Goal: Task Accomplishment & Management: Manage account settings

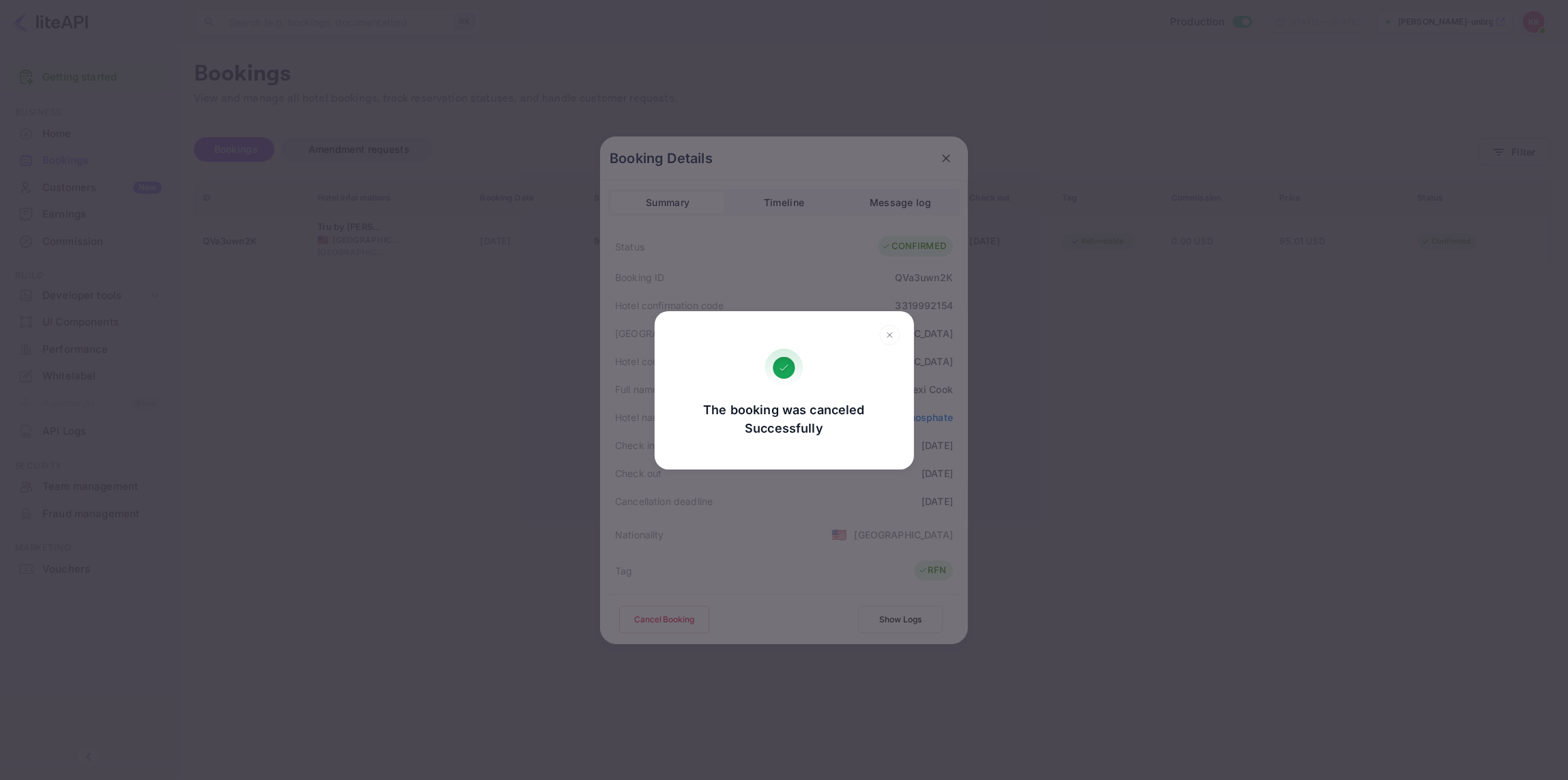
click at [947, 152] on div "The booking was canceled Successfully Go, back Yes, cancel" at bounding box center [784, 390] width 1568 height 780
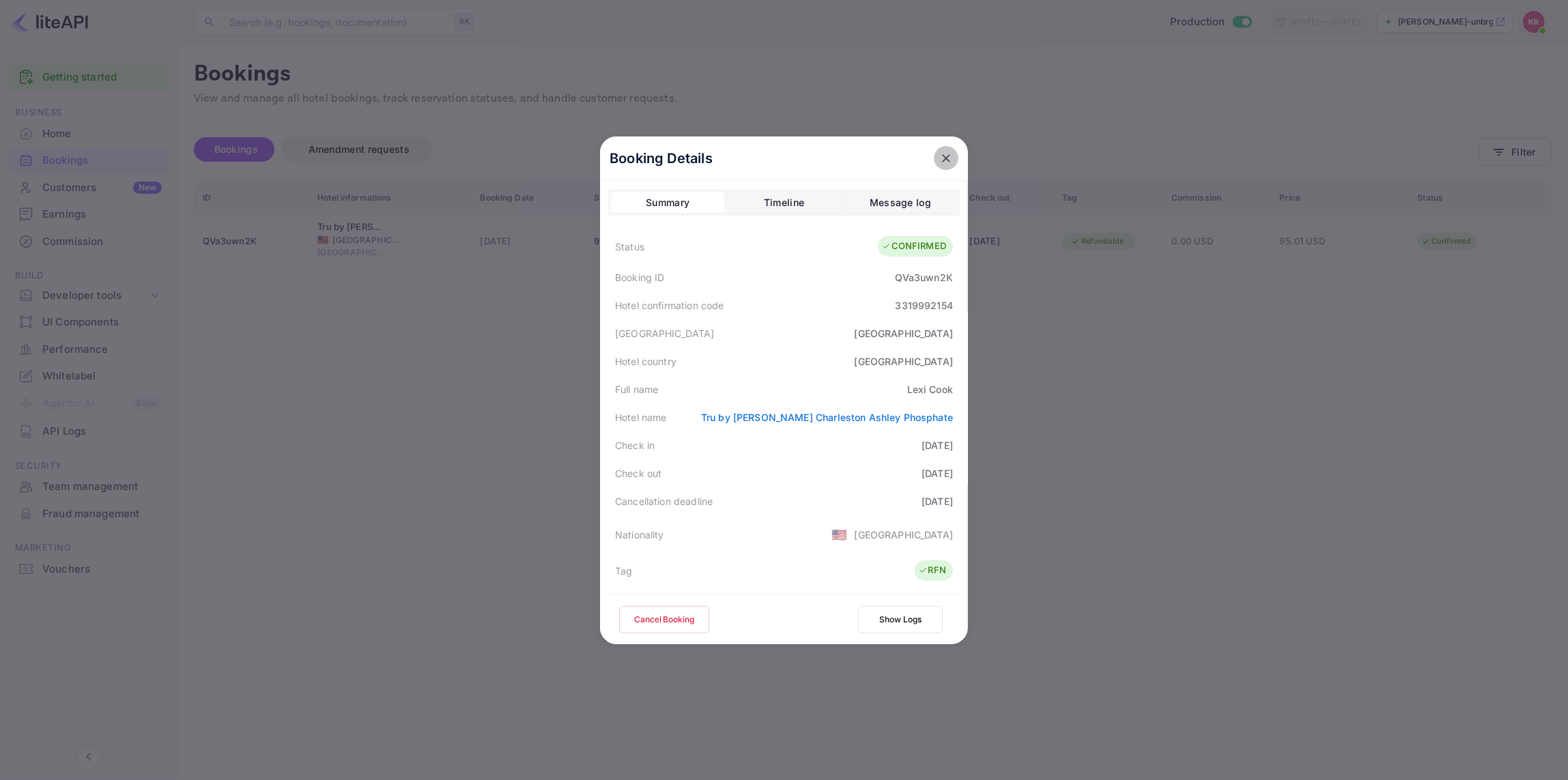
drag, startPoint x: 953, startPoint y: 163, endPoint x: 942, endPoint y: 151, distance: 16.3
click at [952, 163] on icon "close" at bounding box center [946, 158] width 13 height 13
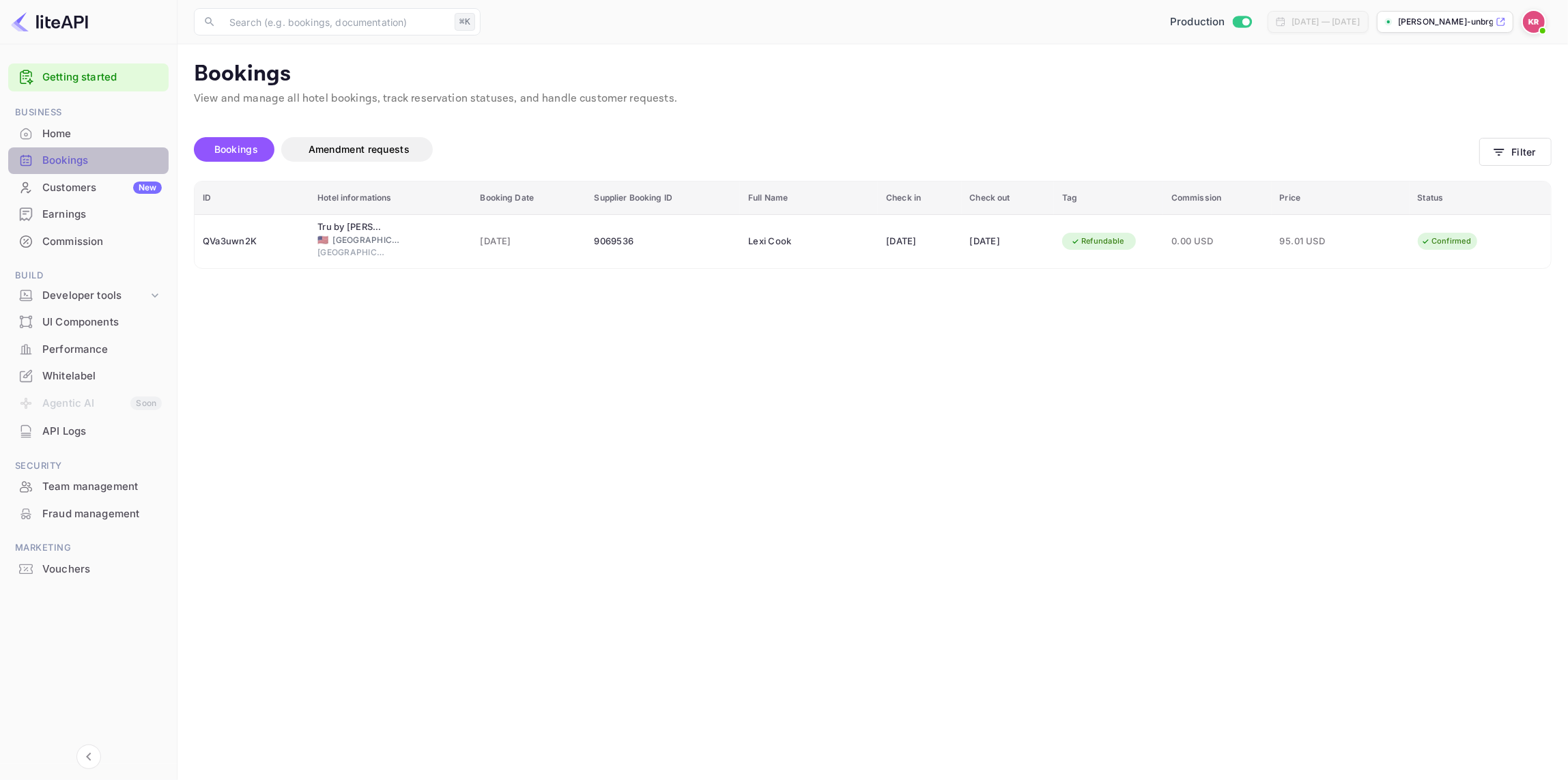
click at [72, 163] on div "Bookings" at bounding box center [102, 160] width 119 height 16
click at [1516, 157] on button "Filter" at bounding box center [1515, 152] width 72 height 28
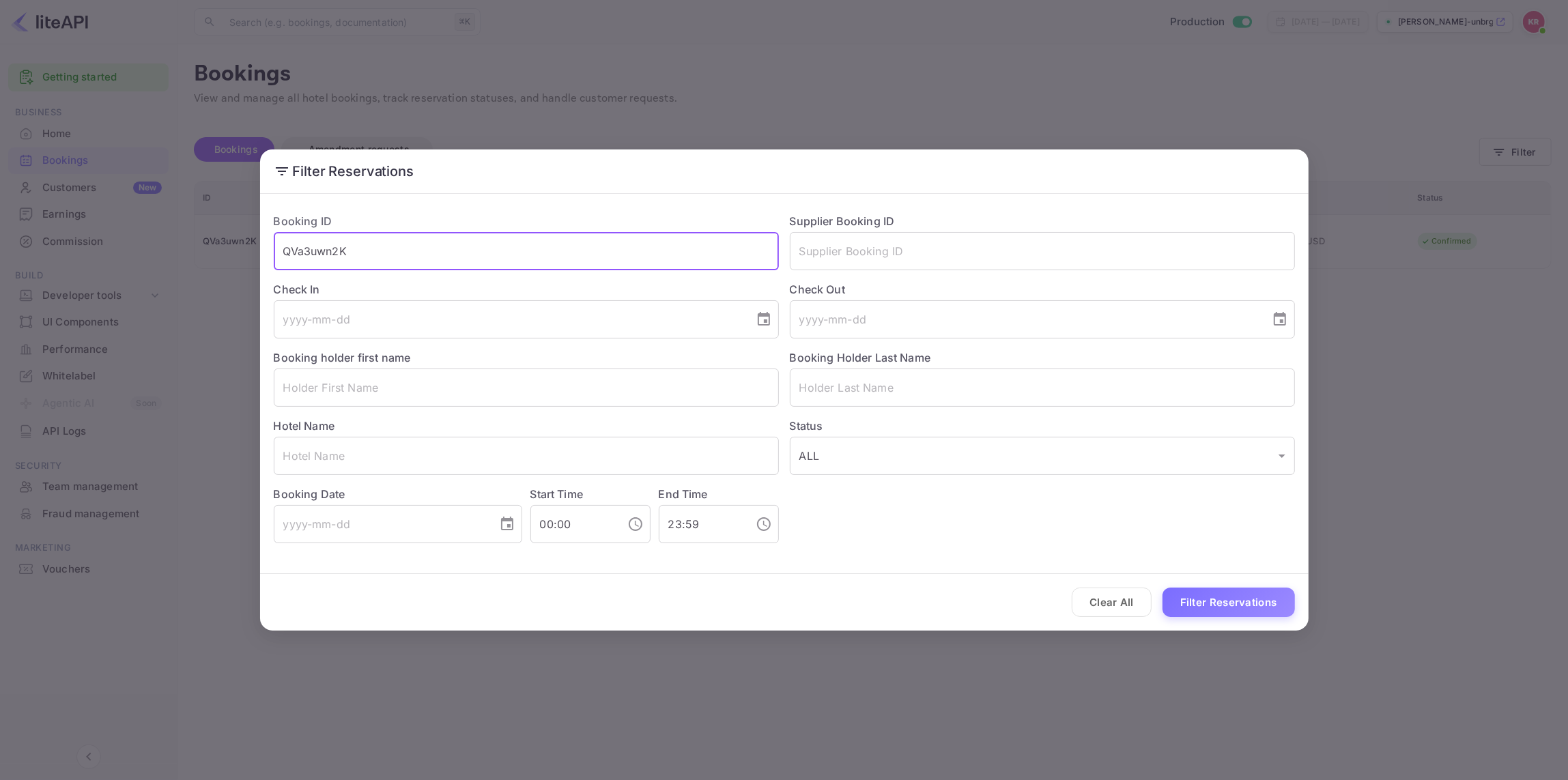
drag, startPoint x: 358, startPoint y: 245, endPoint x: 351, endPoint y: 258, distance: 14.8
click at [358, 246] on input "QVa3uwn2K" at bounding box center [526, 251] width 505 height 38
drag, startPoint x: 354, startPoint y: 250, endPoint x: 193, endPoint y: 245, distance: 161.1
click at [193, 245] on div "Filter Reservations Booking ID QVa3uwn2K ​ Supplier Booking ID ​ Check In ​ Che…" at bounding box center [784, 390] width 1568 height 780
paste input "C9TKV9btT"
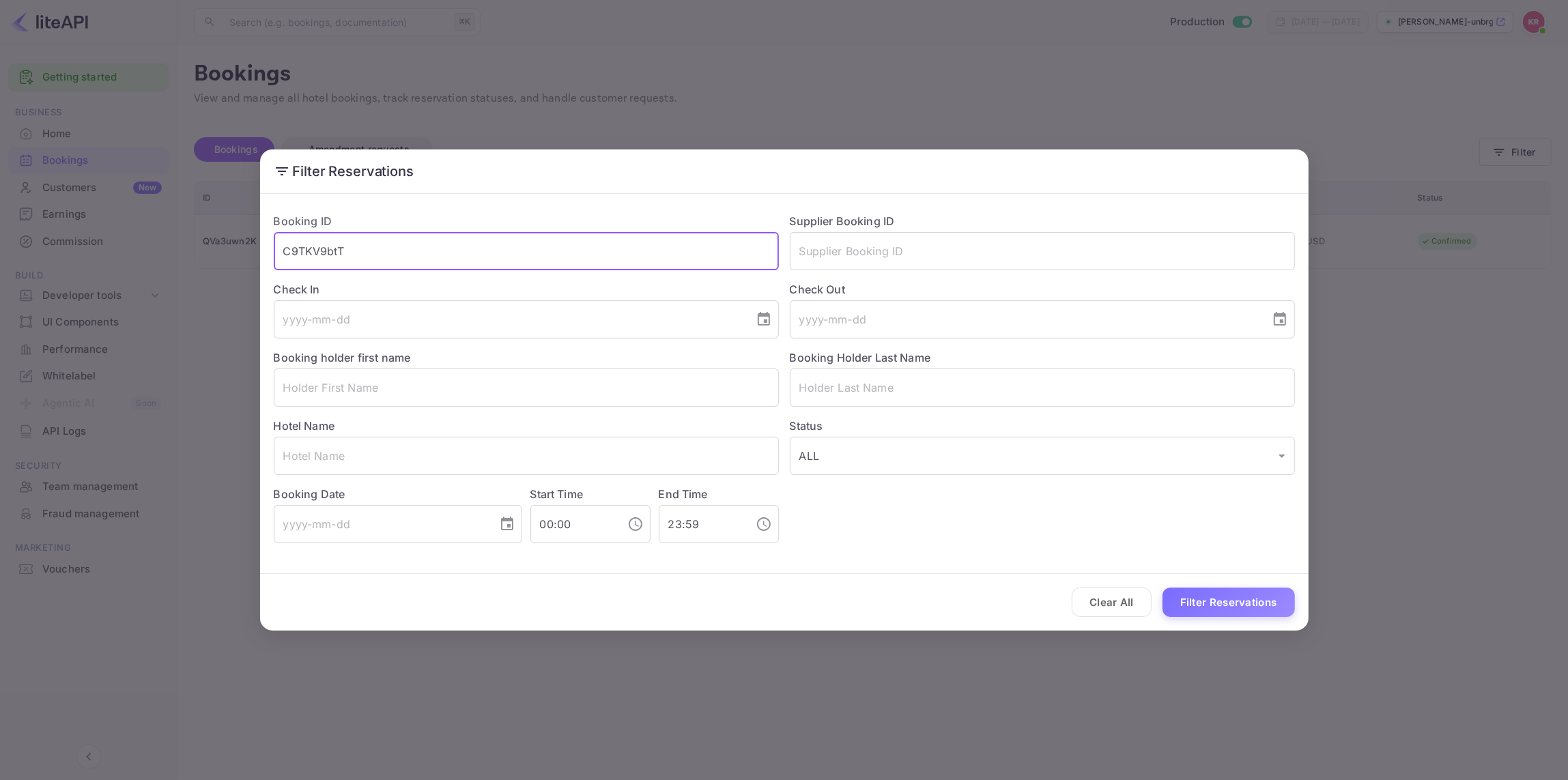
click at [291, 251] on input "C9TKV9btT" at bounding box center [526, 251] width 505 height 38
drag, startPoint x: 287, startPoint y: 251, endPoint x: 298, endPoint y: 303, distance: 53.2
click at [287, 251] on input "C9TKV9btT" at bounding box center [526, 251] width 505 height 38
type input "C9TKV9btT"
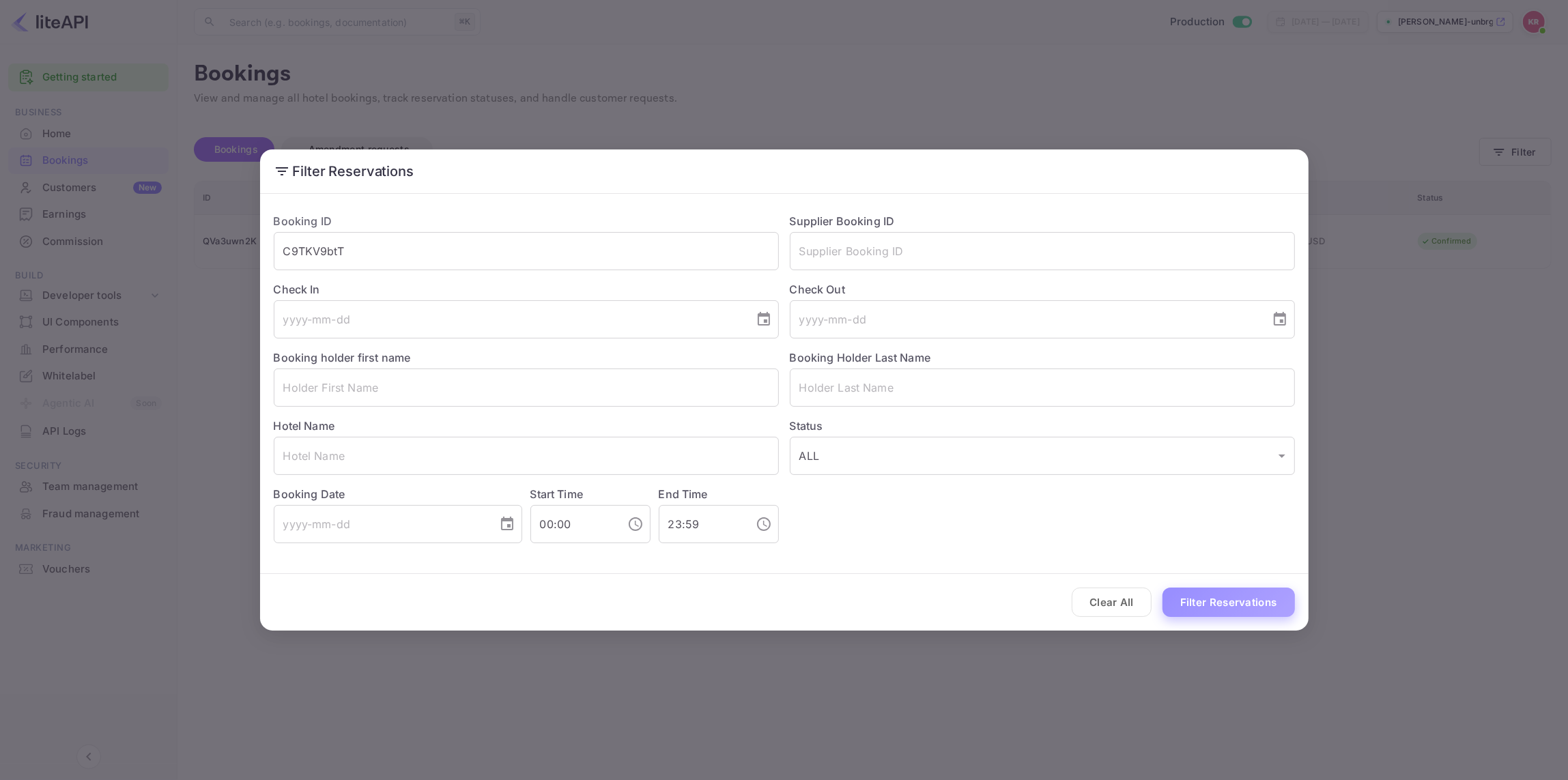
click at [1238, 601] on button "Filter Reservations" at bounding box center [1229, 602] width 133 height 29
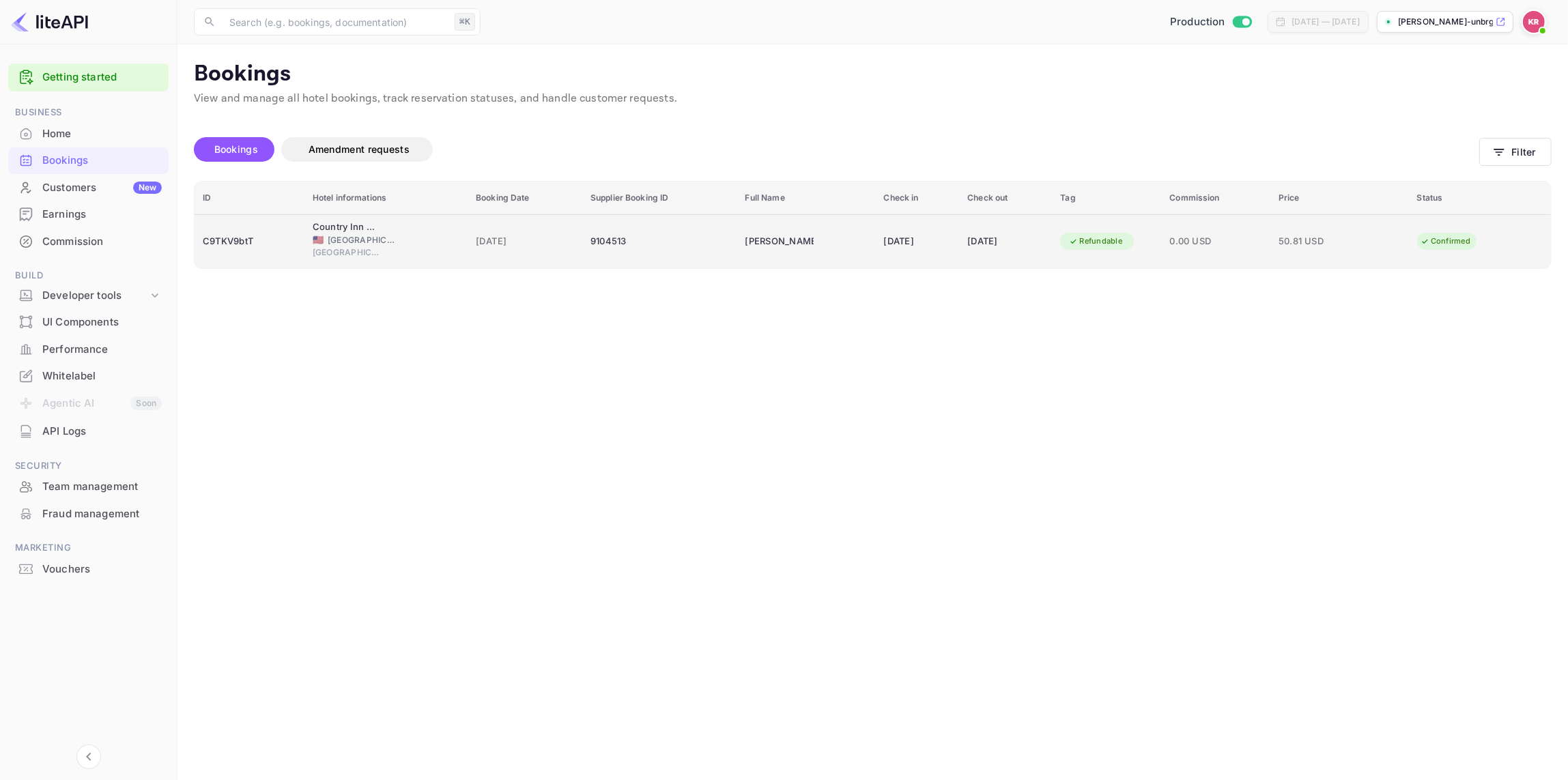
click at [338, 243] on span "[GEOGRAPHIC_DATA]" at bounding box center [362, 240] width 69 height 12
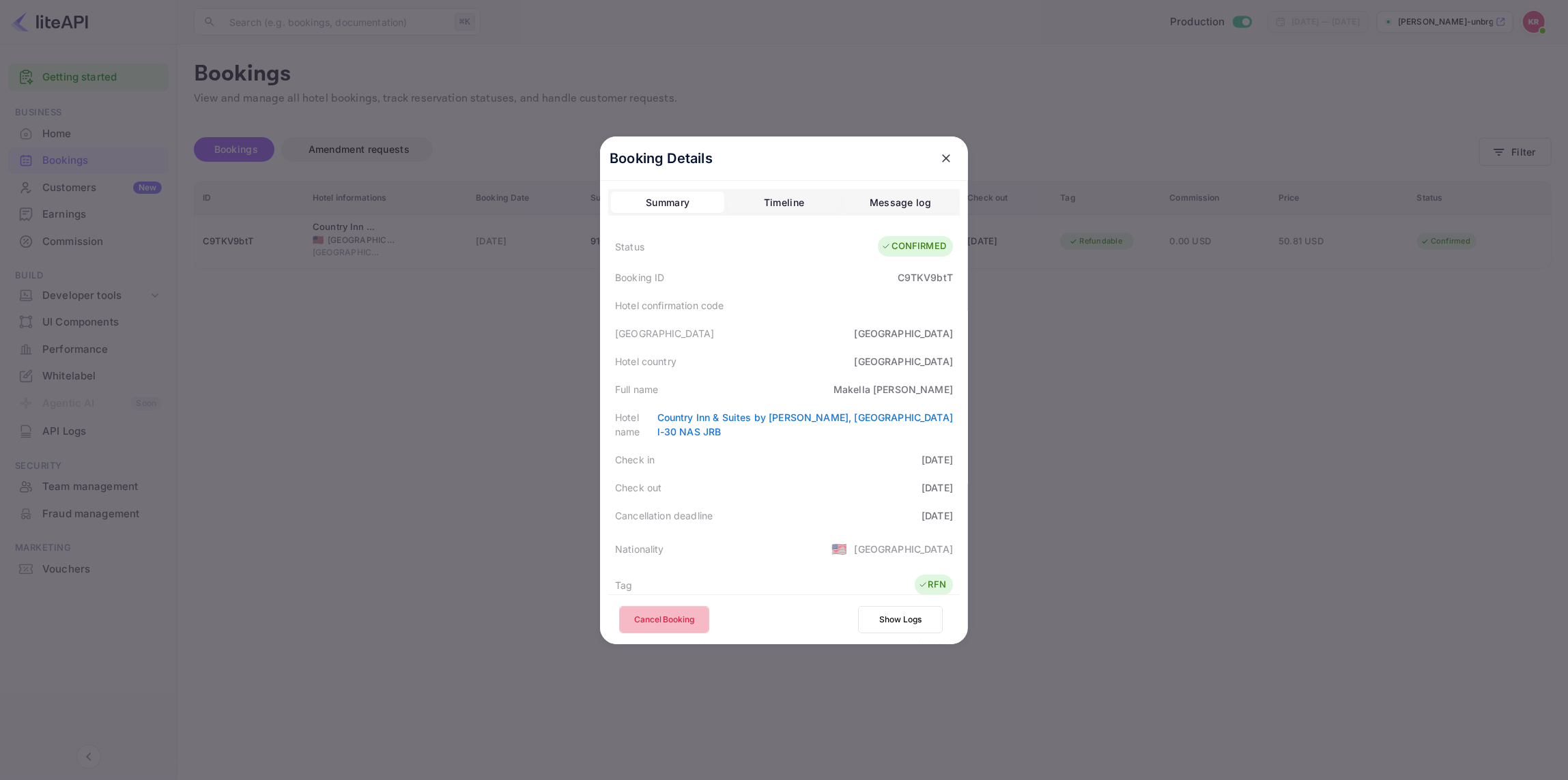
click at [656, 619] on button "Cancel Booking" at bounding box center [664, 620] width 90 height 28
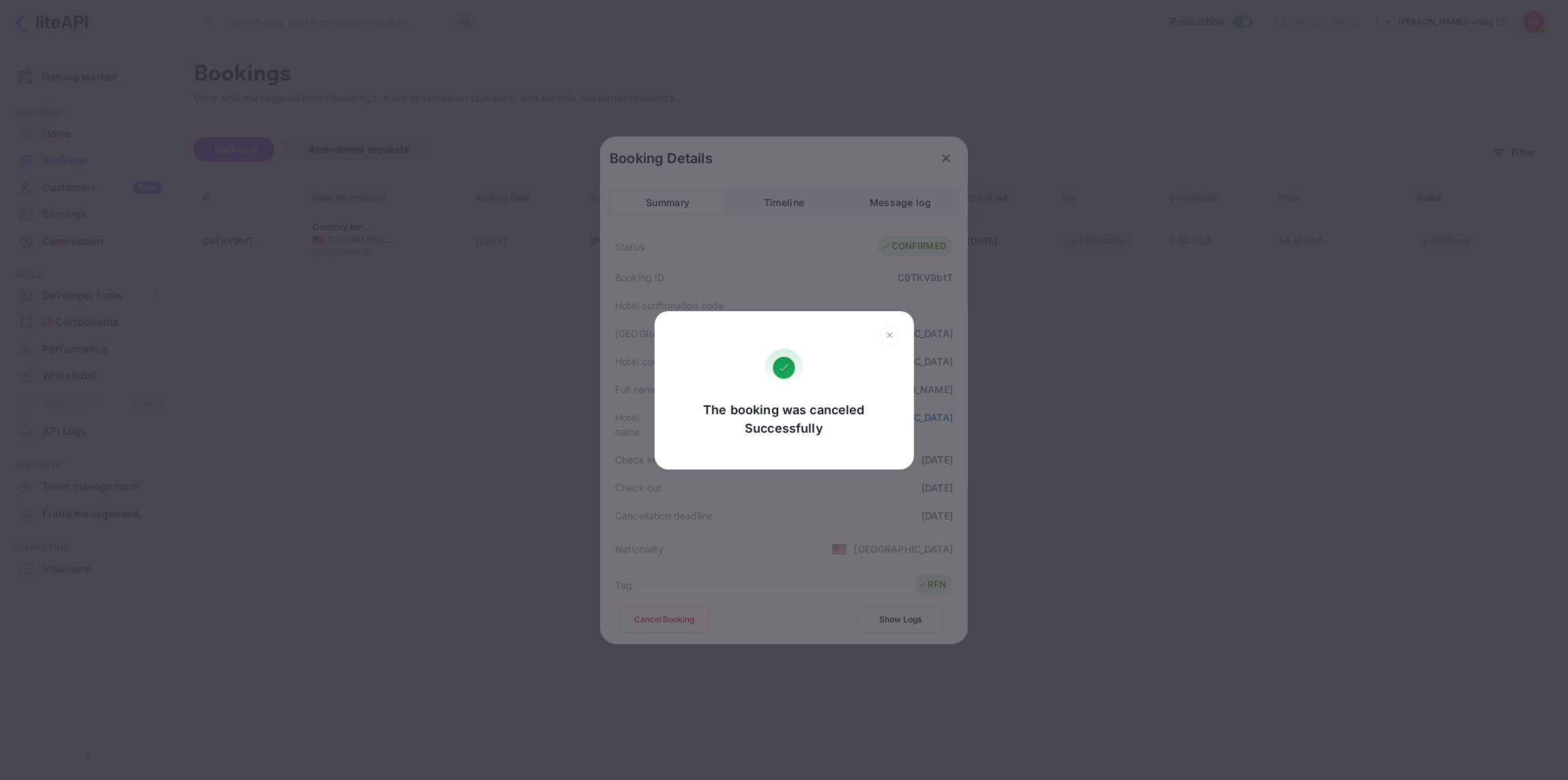
click at [701, 619] on div "The booking was canceled Successfully Go, back Yes, cancel" at bounding box center [784, 390] width 1568 height 780
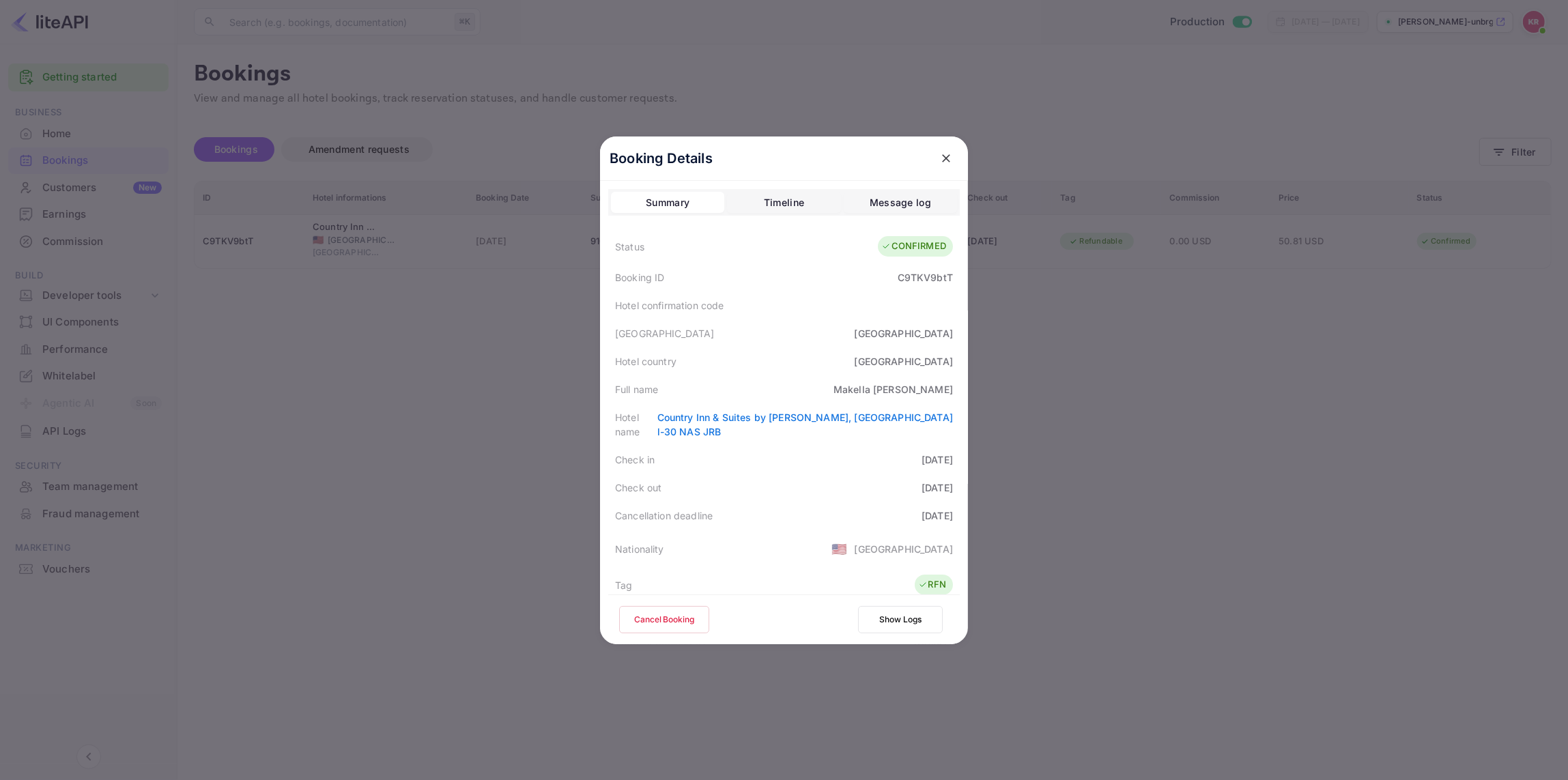
click at [430, 446] on div at bounding box center [784, 390] width 1568 height 780
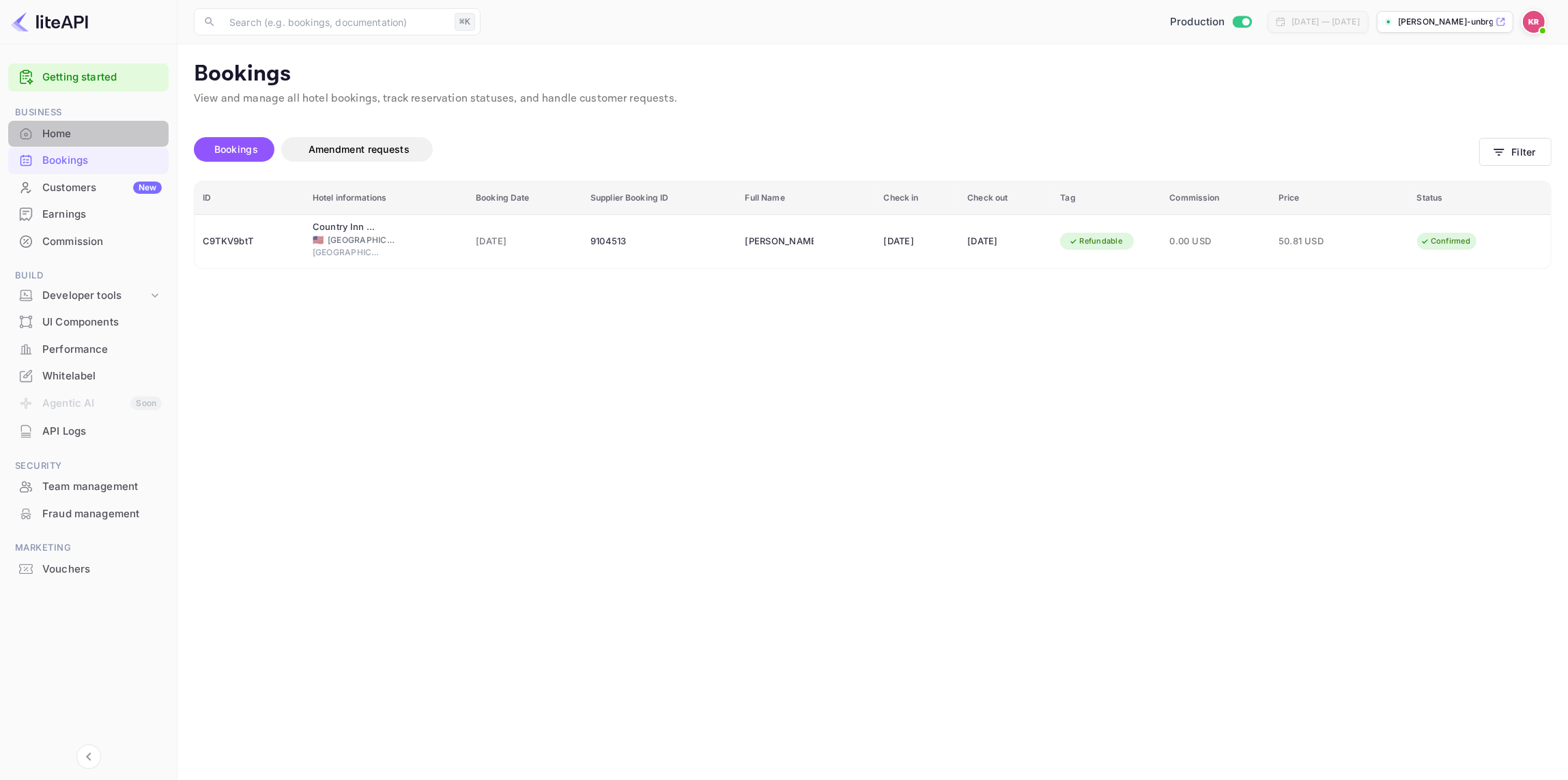
click at [69, 141] on div "Home" at bounding box center [102, 133] width 119 height 16
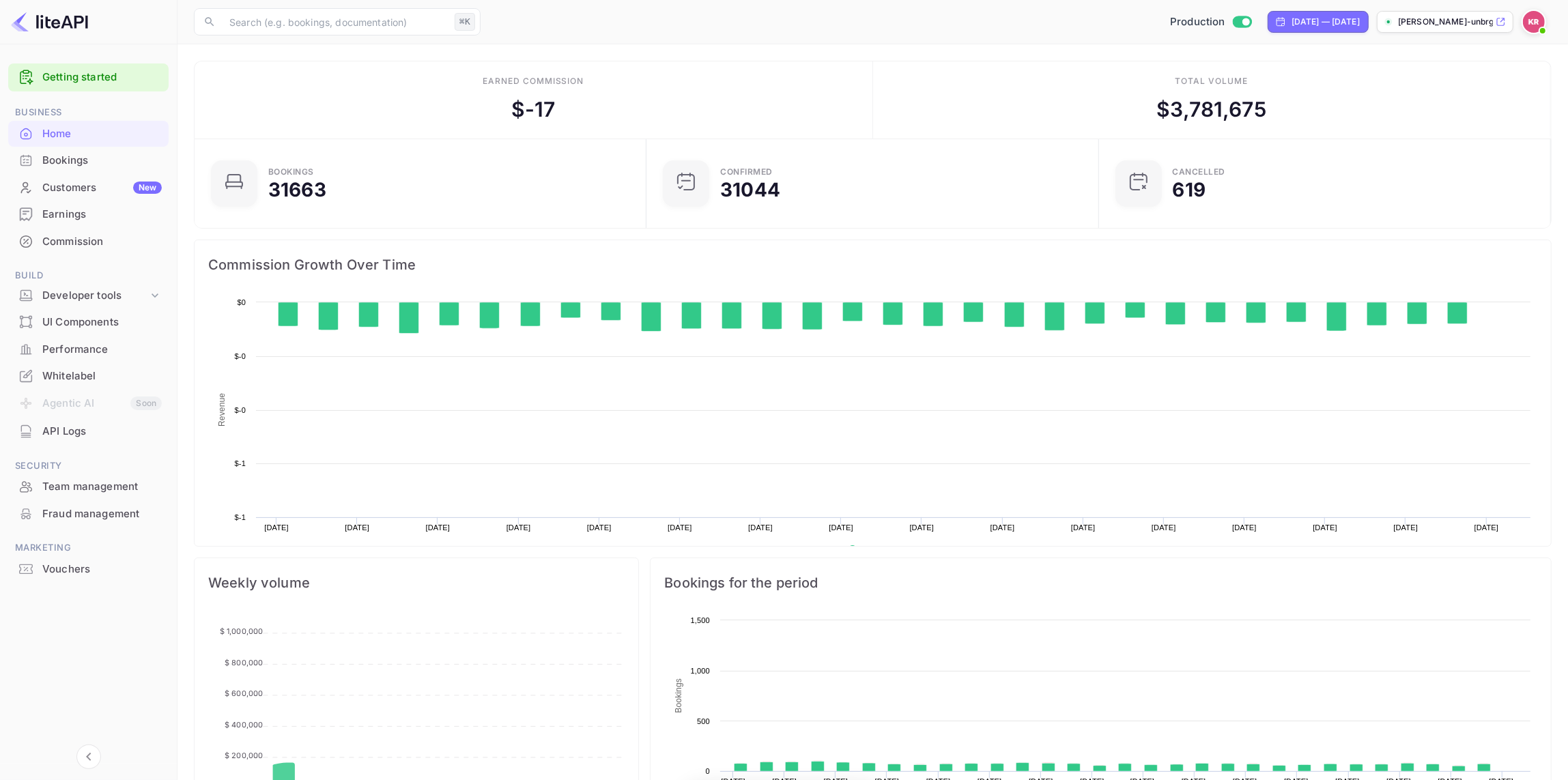
scroll to position [221, 444]
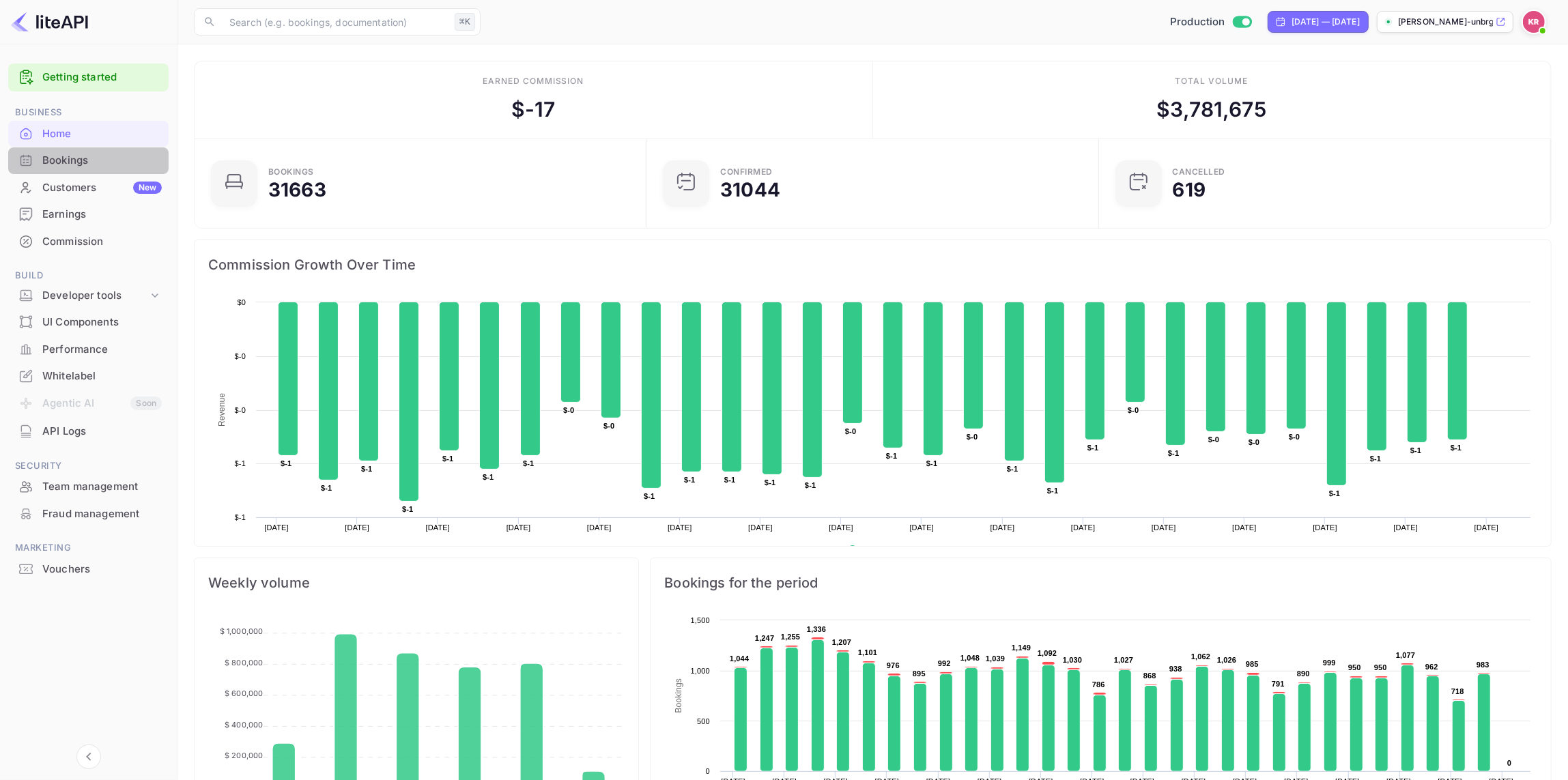
click at [66, 162] on div "Bookings" at bounding box center [102, 160] width 119 height 16
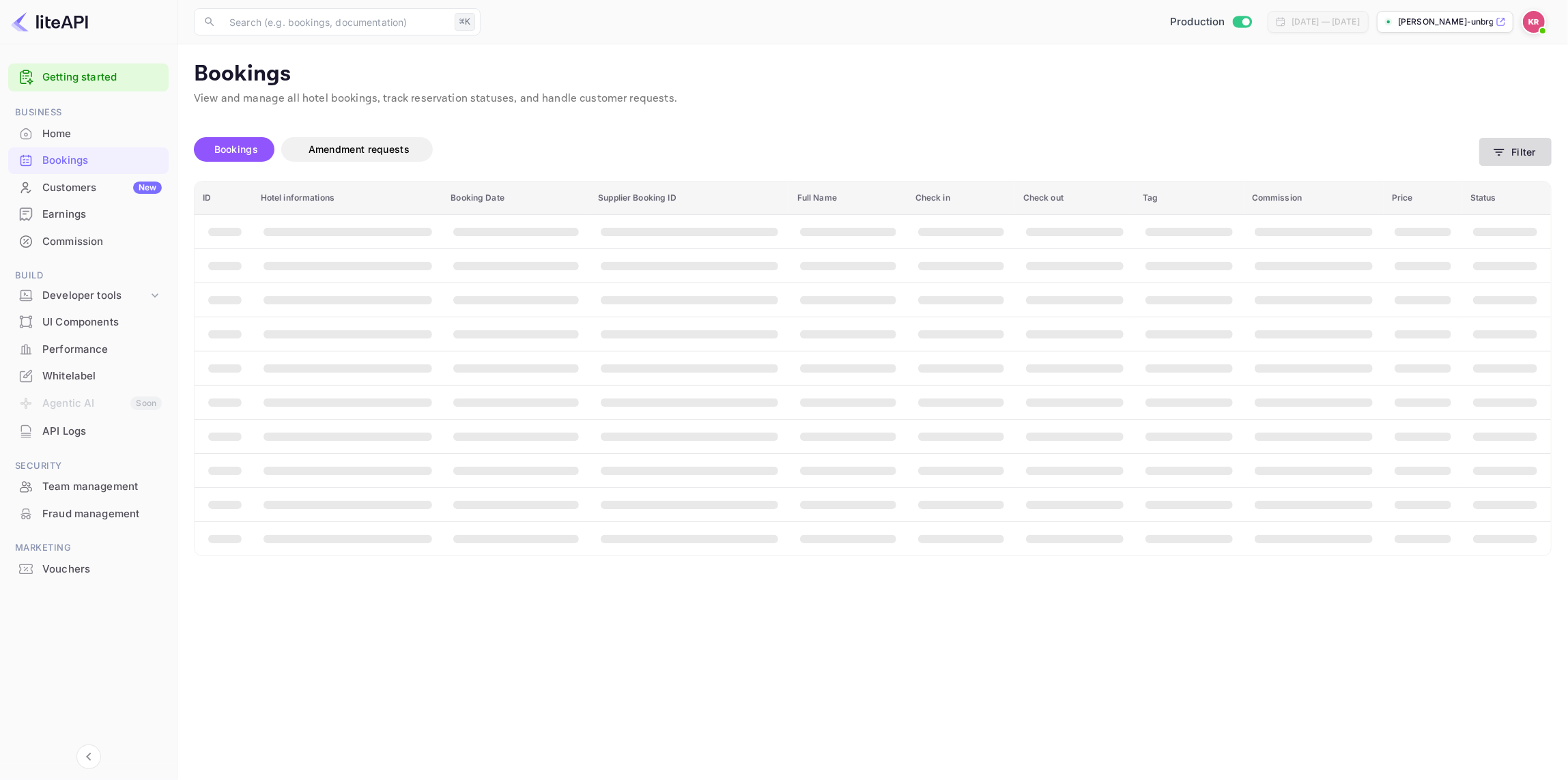
click at [1520, 152] on button "Filter" at bounding box center [1515, 152] width 72 height 28
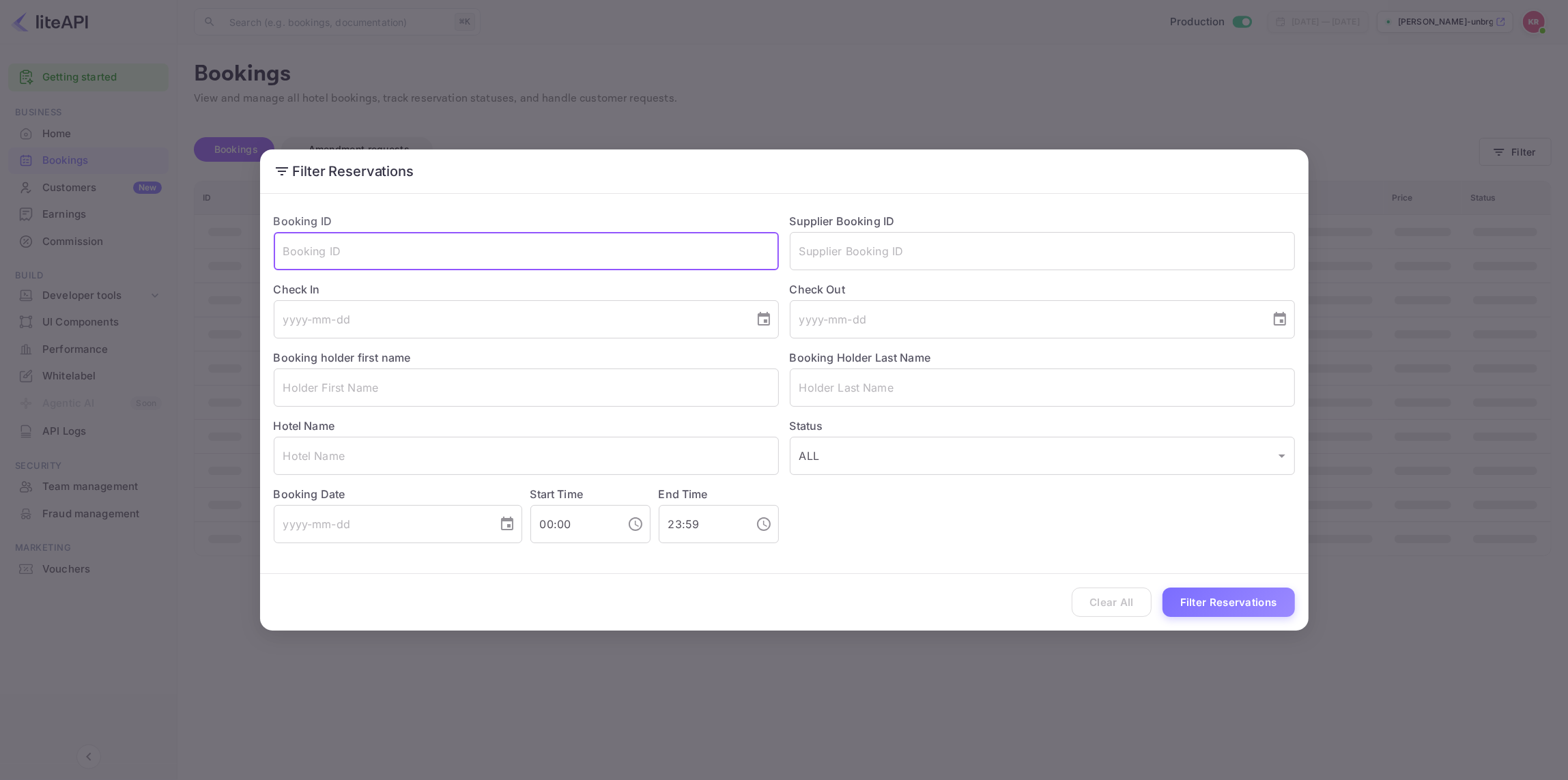
click at [347, 245] on input "text" at bounding box center [526, 251] width 505 height 38
paste input "C9TKV9btT"
click at [290, 248] on input "C9TKV9btT" at bounding box center [526, 251] width 505 height 38
type input "C9TKV9btT"
click at [1233, 603] on button "Filter Reservations" at bounding box center [1229, 602] width 133 height 29
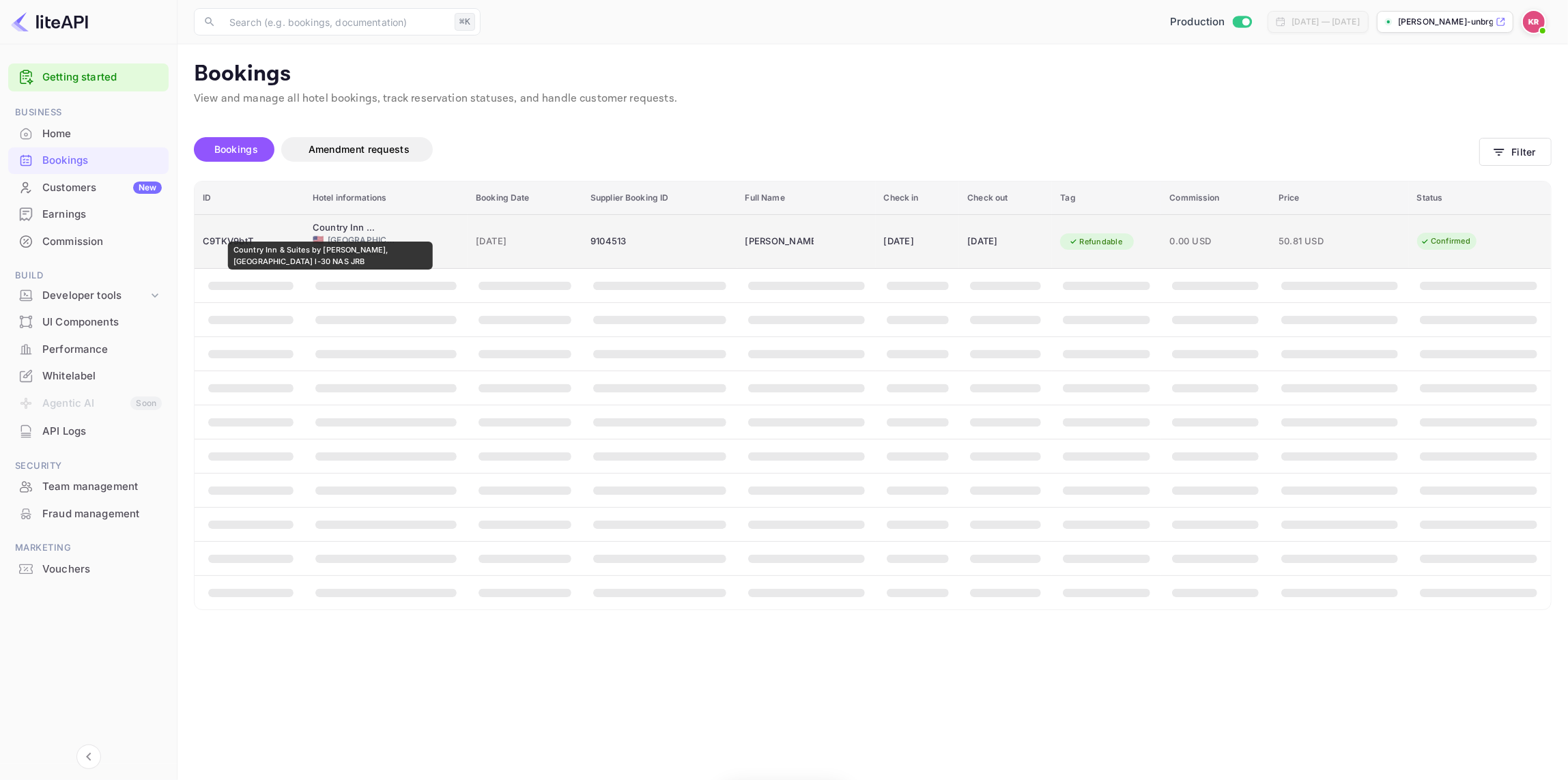
click at [330, 232] on div "Country Inn & Suites by [PERSON_NAME], [GEOGRAPHIC_DATA] l-30 NAS JRB" at bounding box center [347, 227] width 69 height 13
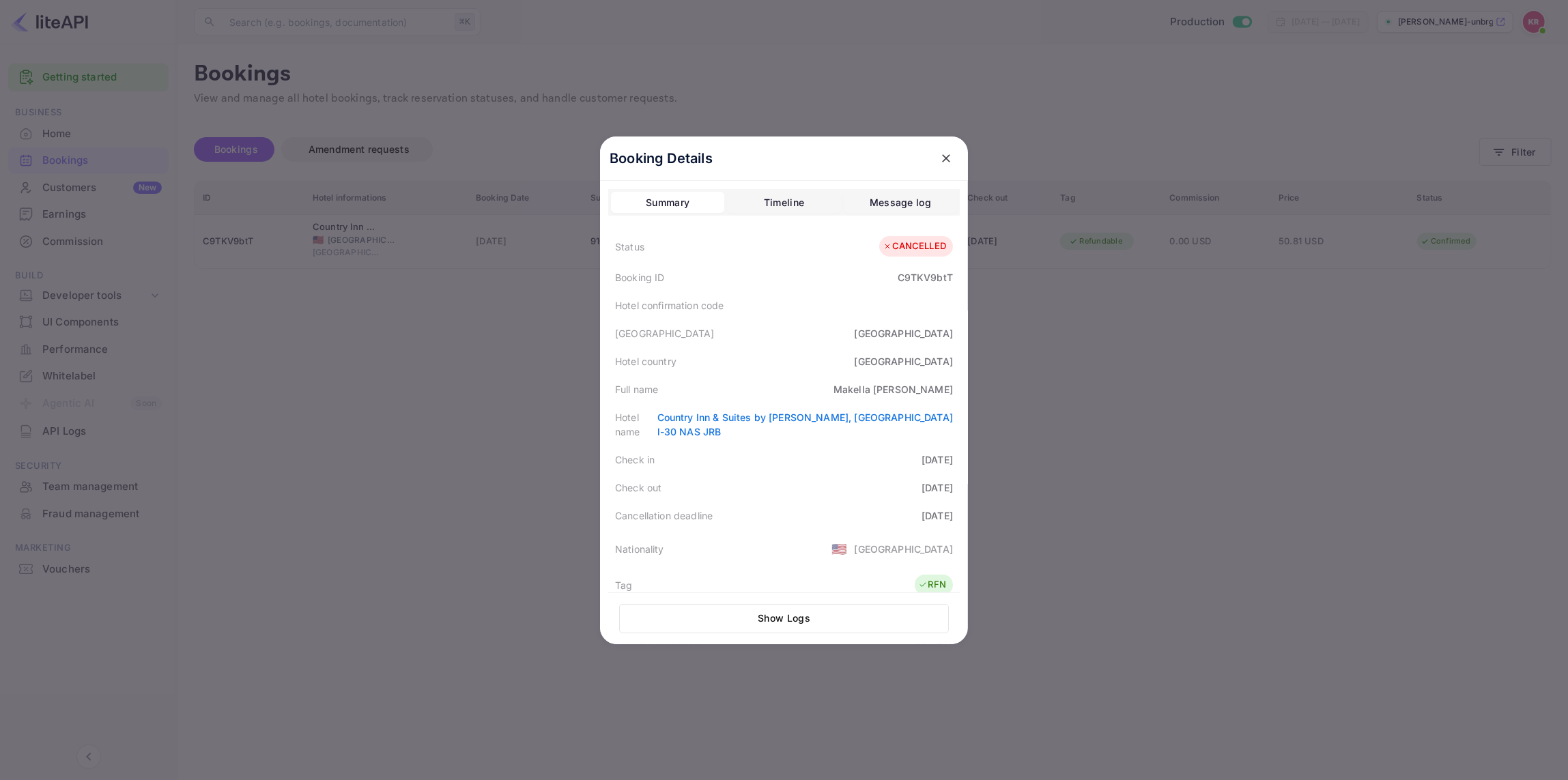
click at [946, 157] on icon "close" at bounding box center [946, 158] width 13 height 13
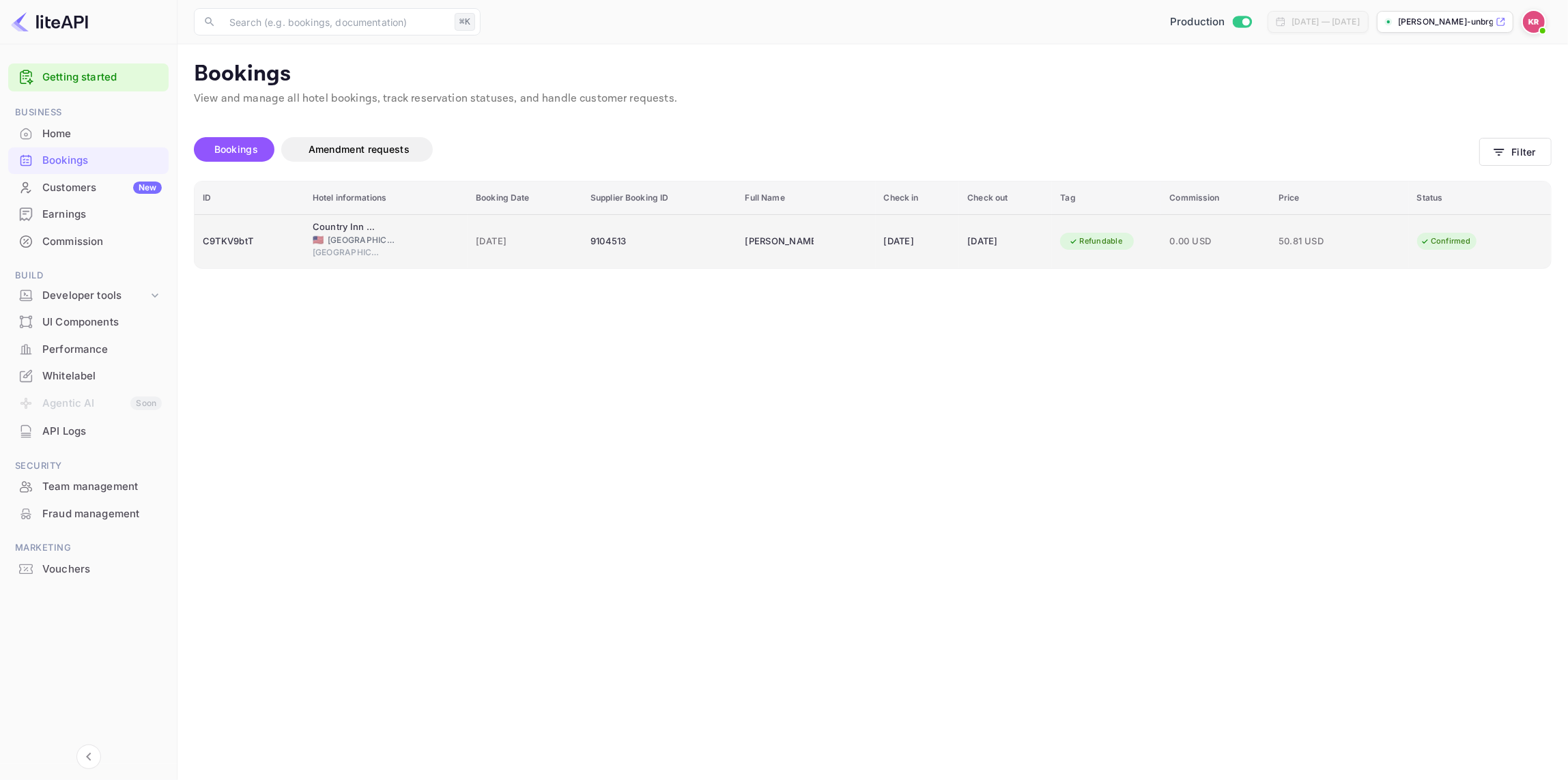
click at [384, 246] on div "[GEOGRAPHIC_DATA]" at bounding box center [386, 254] width 147 height 16
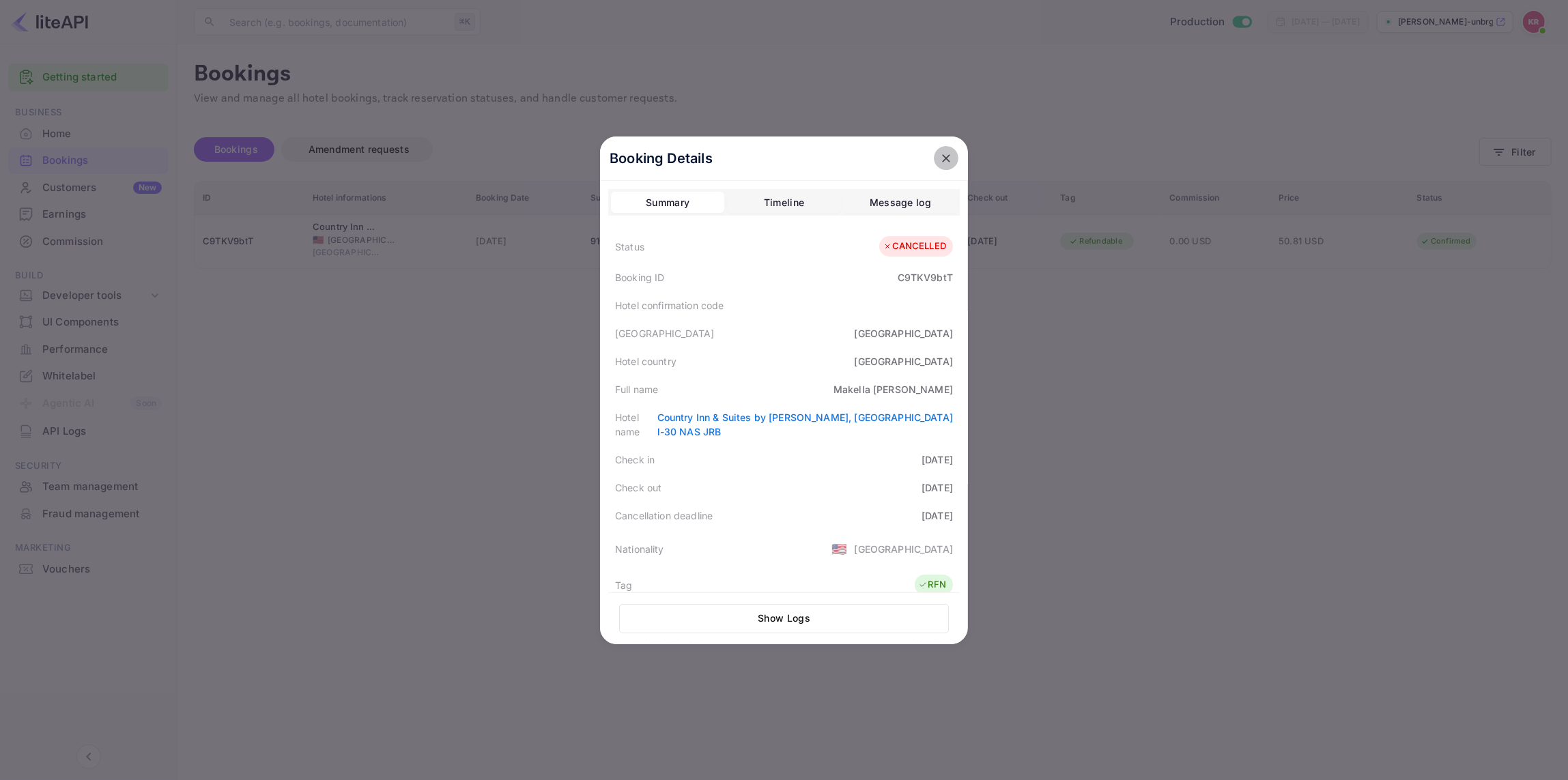
click at [949, 157] on icon "close" at bounding box center [946, 158] width 13 height 13
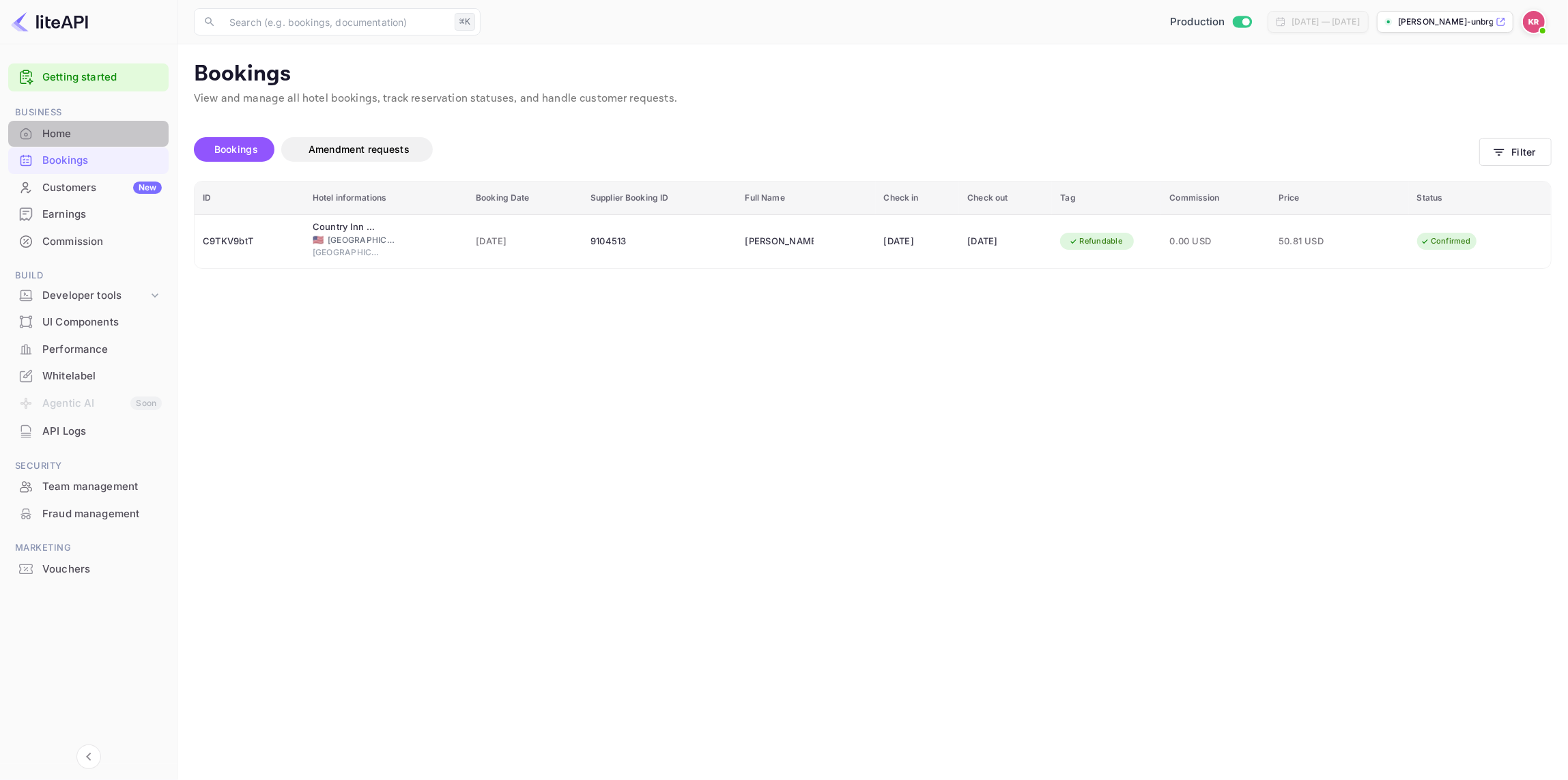
click at [78, 136] on div "Home" at bounding box center [102, 133] width 119 height 16
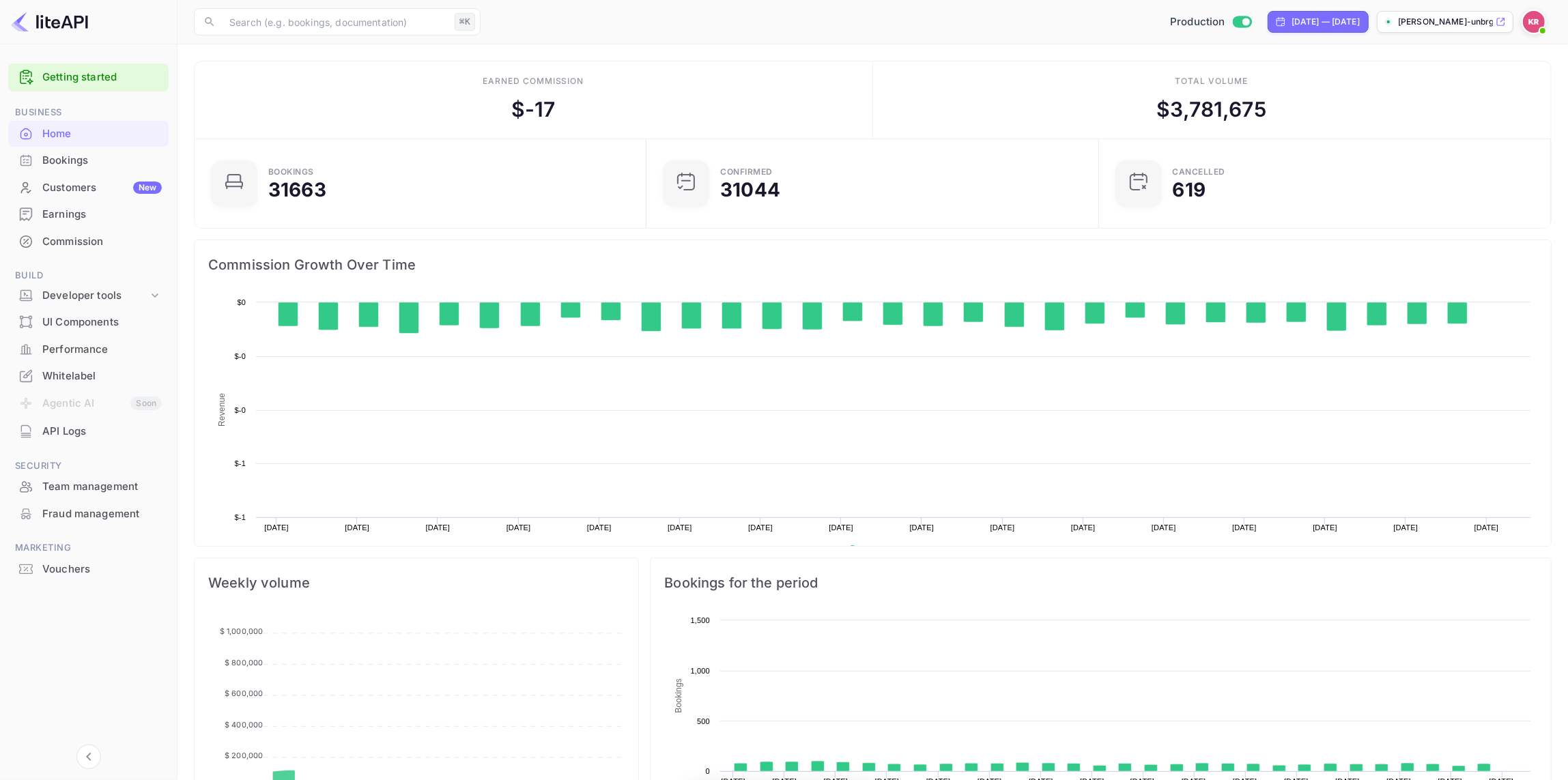
scroll to position [221, 444]
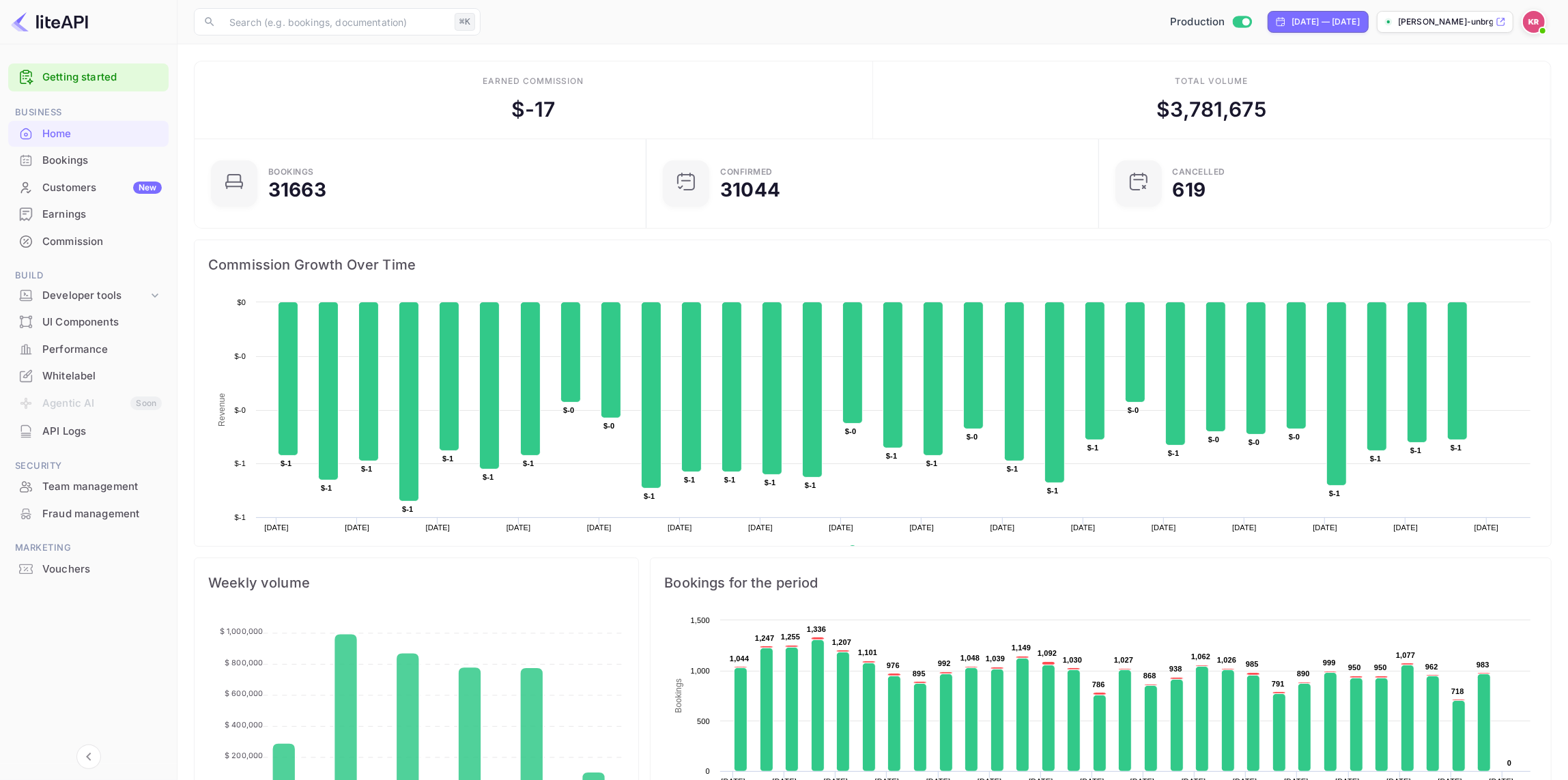
click at [94, 195] on div "Customers New" at bounding box center [102, 188] width 119 height 16
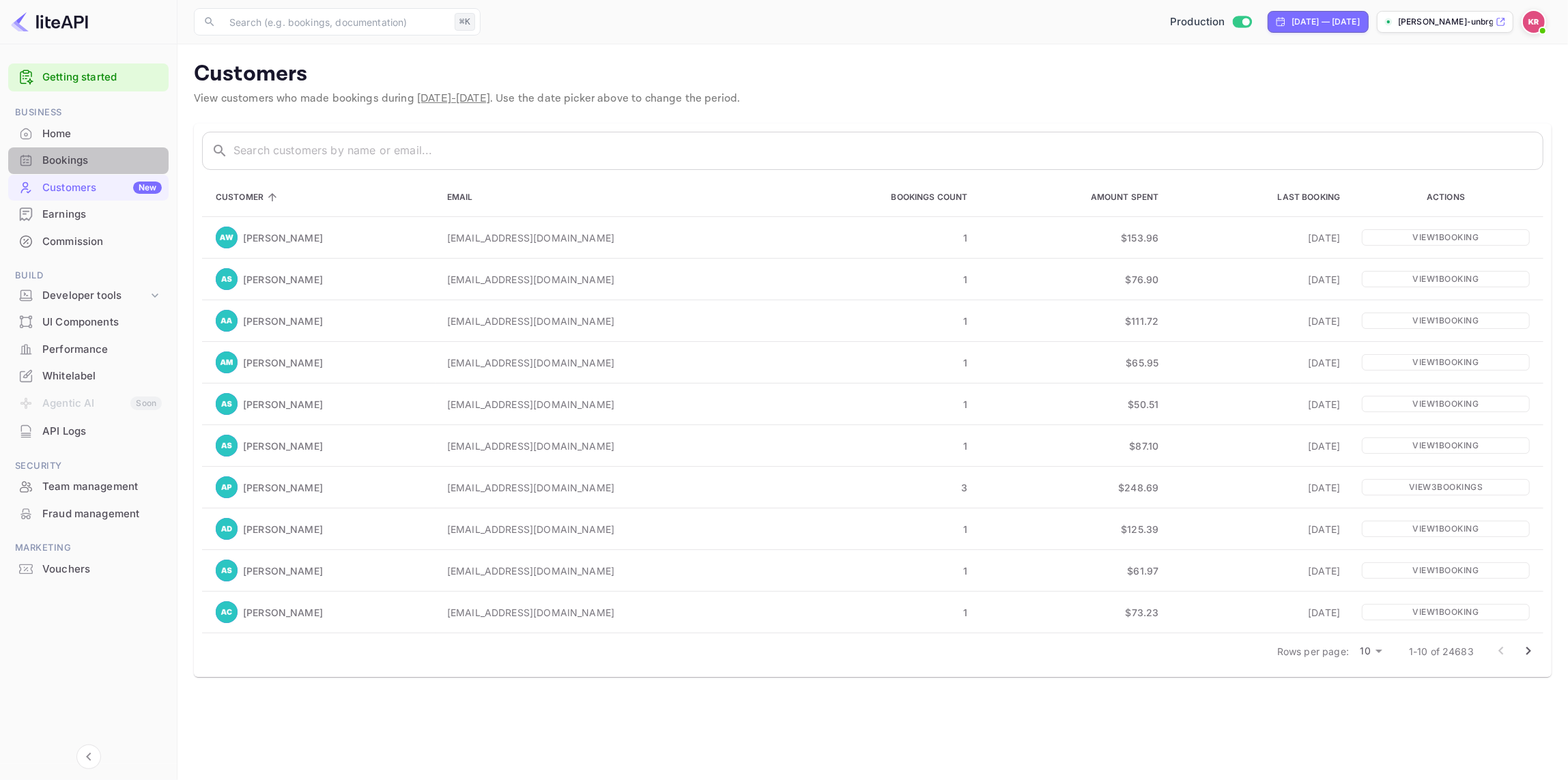
click at [93, 159] on div "Bookings" at bounding box center [102, 160] width 119 height 16
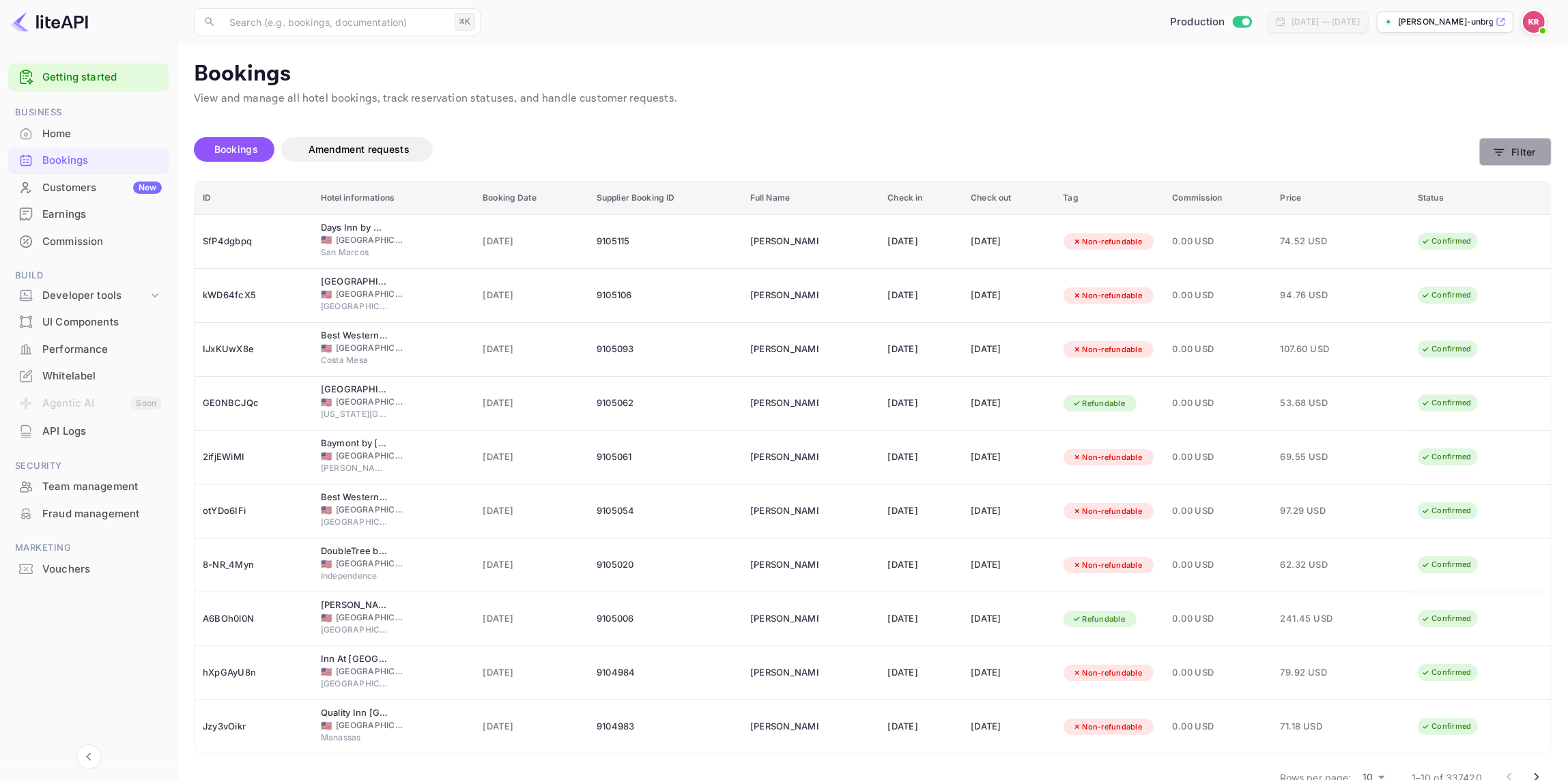
click at [1530, 148] on button "Filter" at bounding box center [1515, 152] width 72 height 28
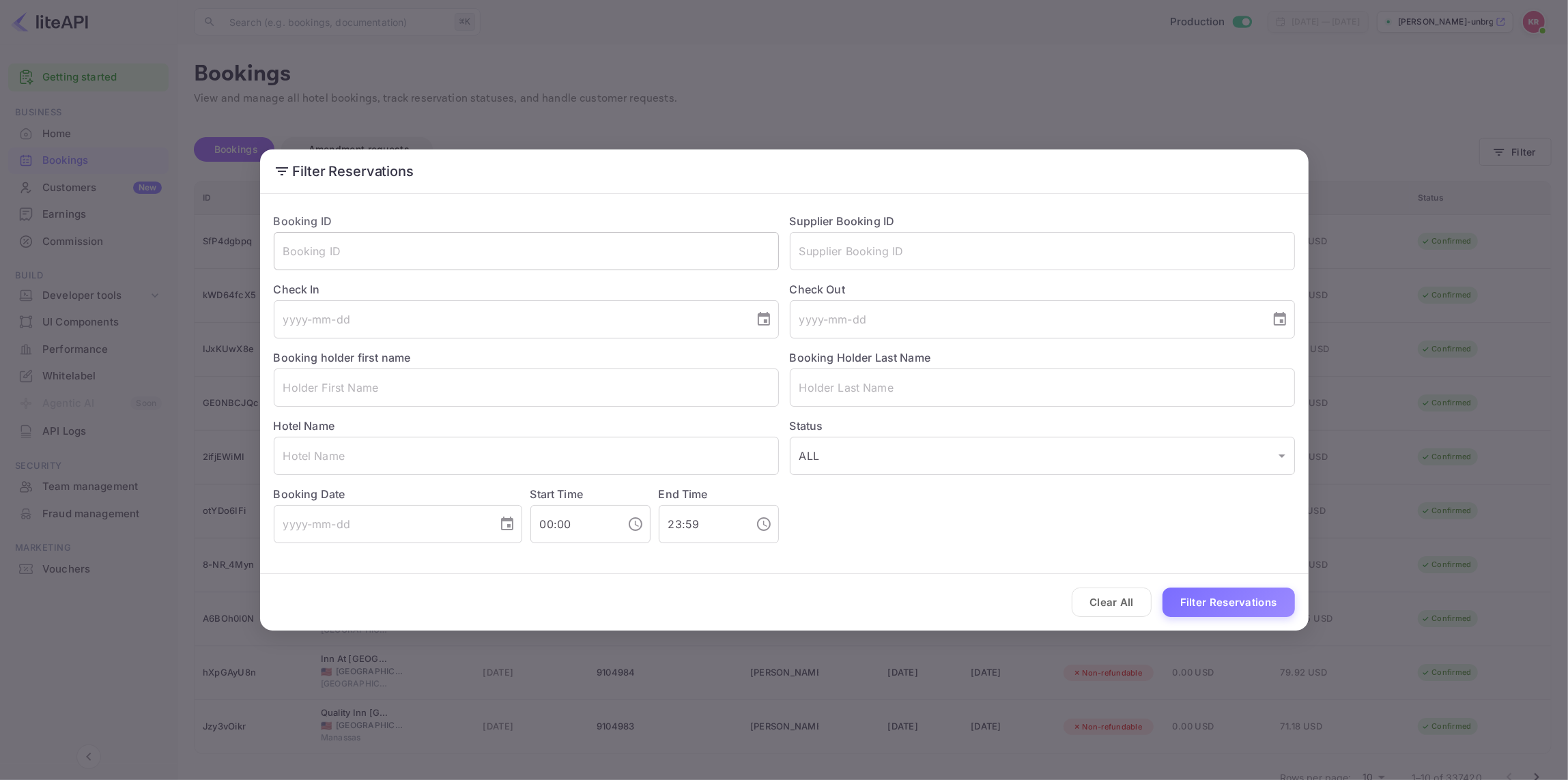
click at [294, 254] on input "text" at bounding box center [526, 251] width 505 height 38
paste input "C9TKV9btT"
click at [288, 252] on input "C9TKV9btT" at bounding box center [526, 251] width 505 height 38
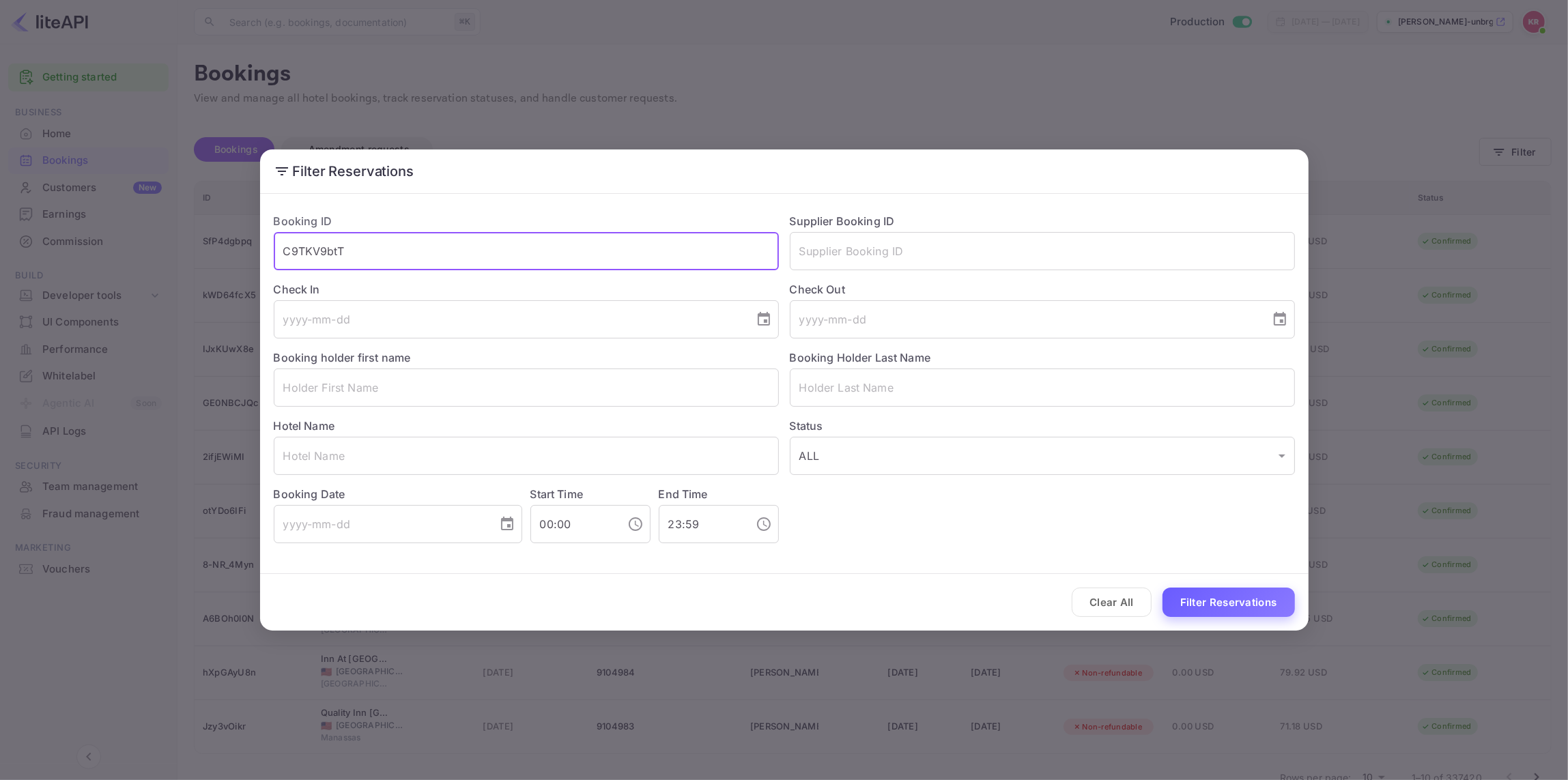
type input "C9TKV9btT"
click at [1236, 609] on button "Filter Reservations" at bounding box center [1229, 602] width 133 height 29
